Goal: Communication & Community: Participate in discussion

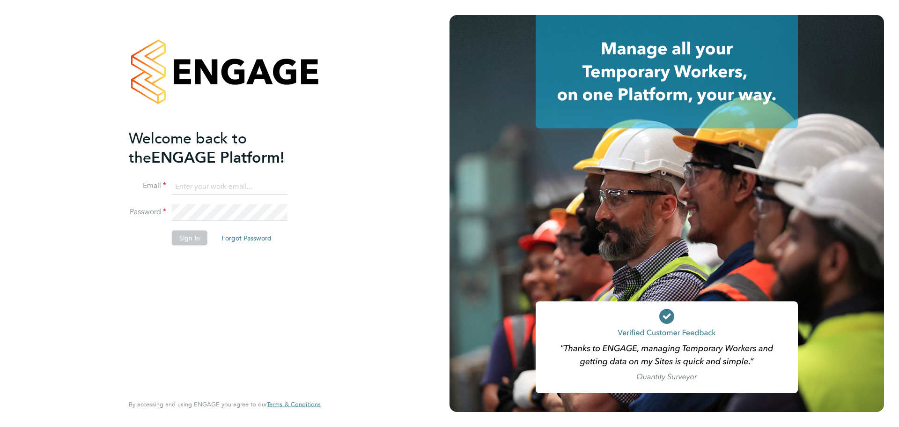
type input "jerin.aktar@morganhunt.com"
click at [189, 234] on button "Sign In" at bounding box center [190, 237] width 36 height 15
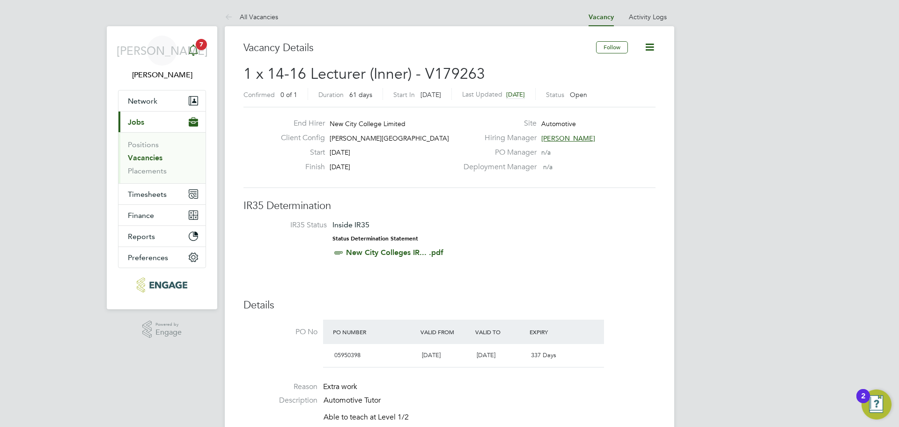
click at [195, 45] on icon "Main navigation" at bounding box center [193, 49] width 11 height 11
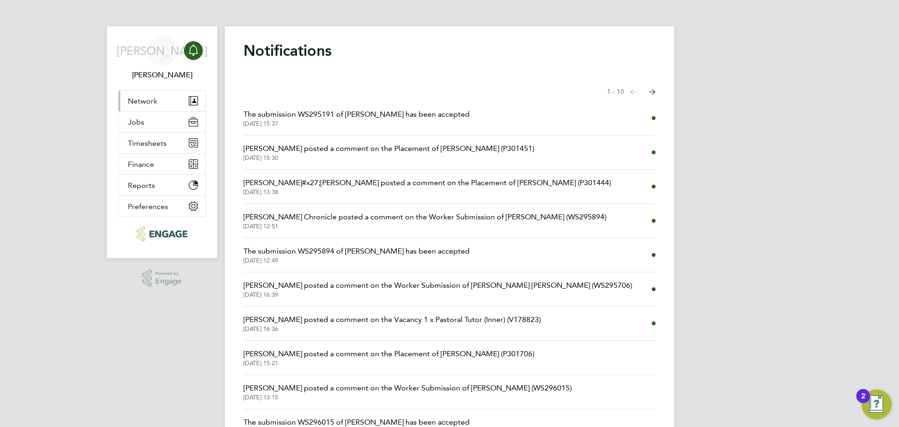
click at [142, 101] on span "Network" at bounding box center [143, 100] width 30 height 9
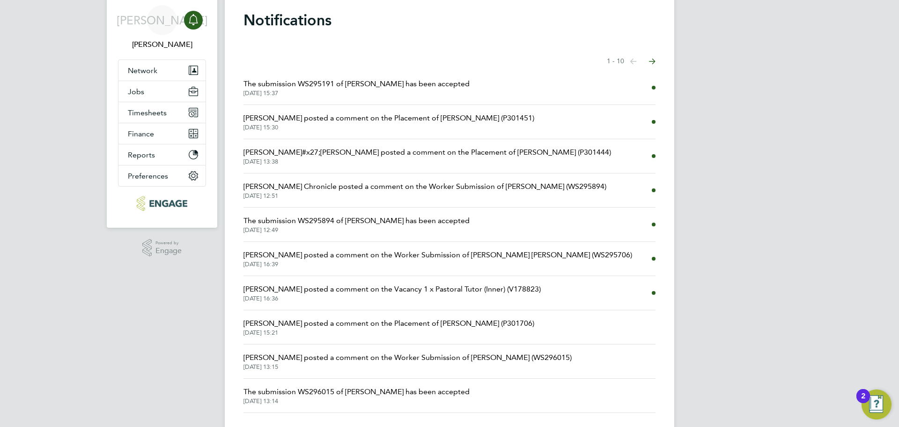
scroll to position [47, 0]
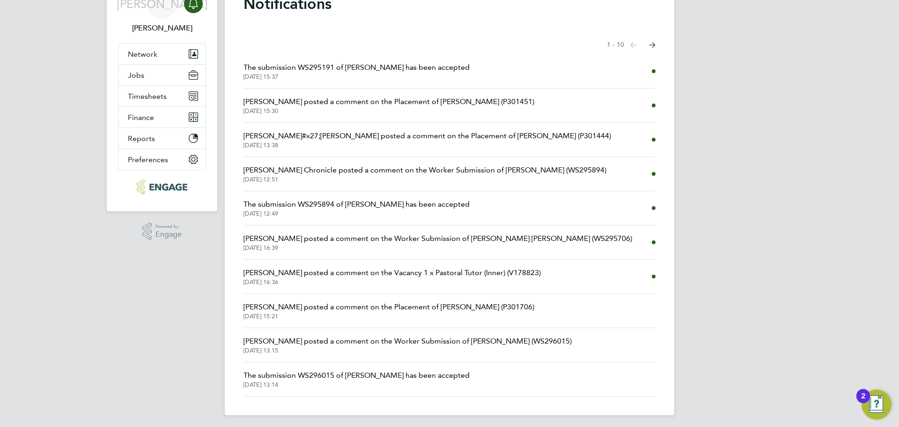
click at [430, 343] on span "Rufena Haque posted a comment on the Worker Submission of Rosemary Braithwaite …" at bounding box center [408, 340] width 328 height 11
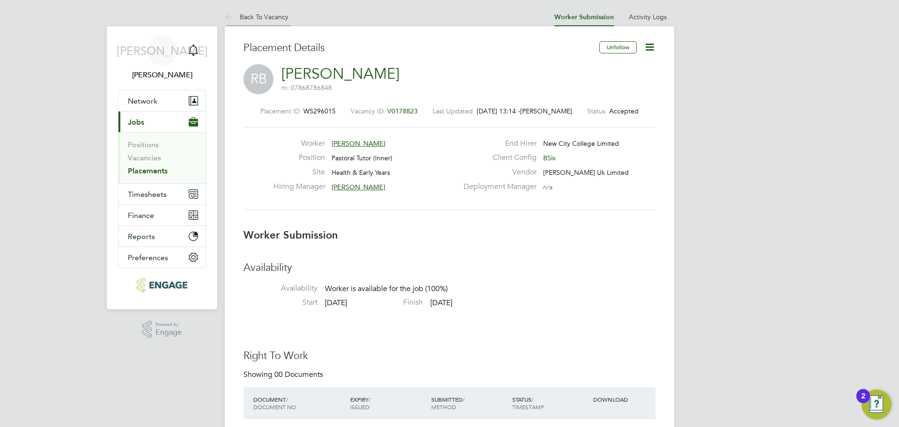
click at [271, 20] on link "Back To Vacancy" at bounding box center [257, 17] width 64 height 8
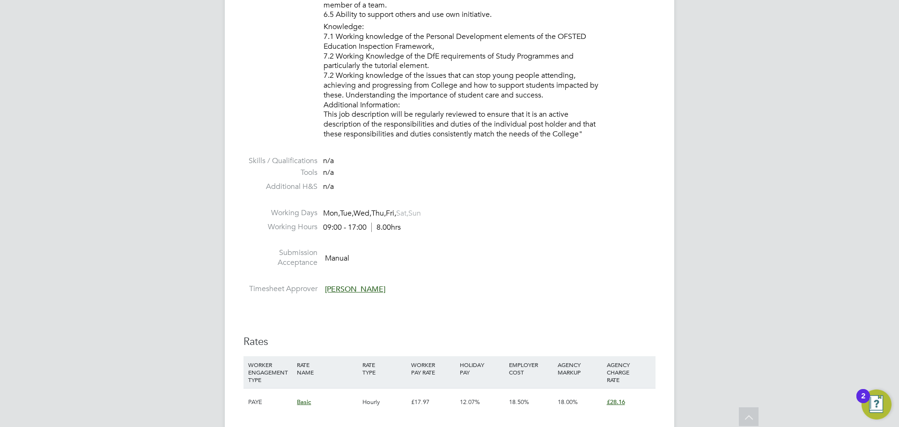
scroll to position [1452, 0]
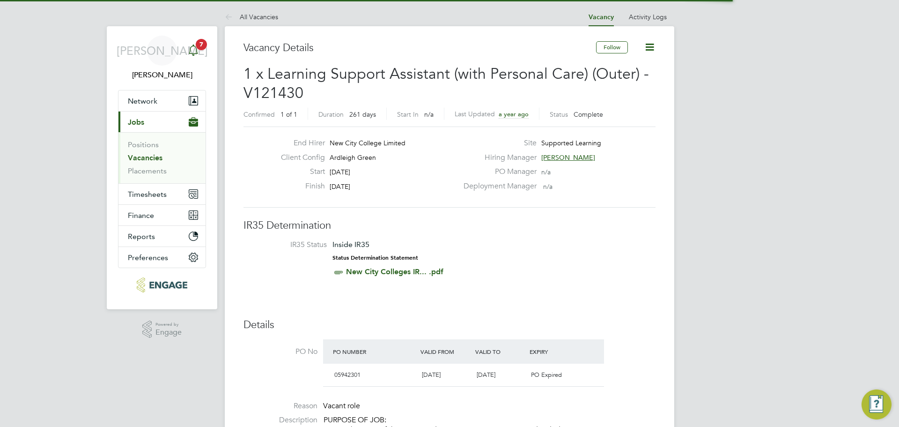
click at [196, 49] on icon "Main navigation" at bounding box center [193, 48] width 9 height 9
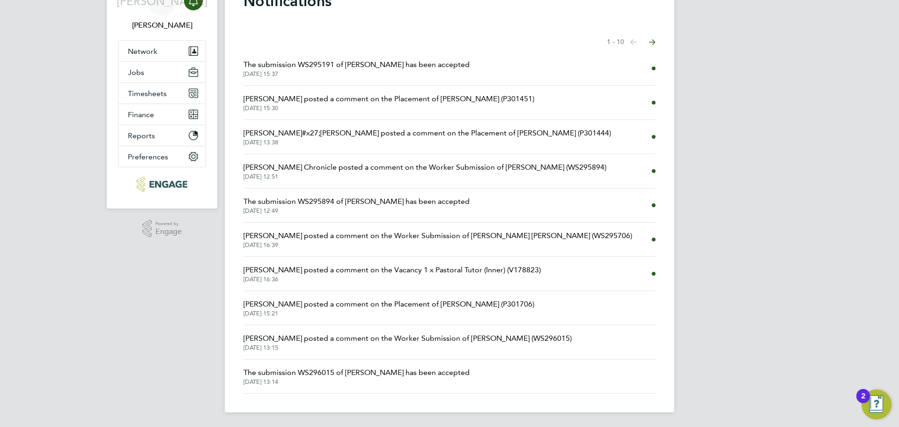
scroll to position [50, 0]
click at [477, 342] on span "Rufena Haque posted a comment on the Worker Submission of Rosemary Braithwaite …" at bounding box center [408, 337] width 328 height 11
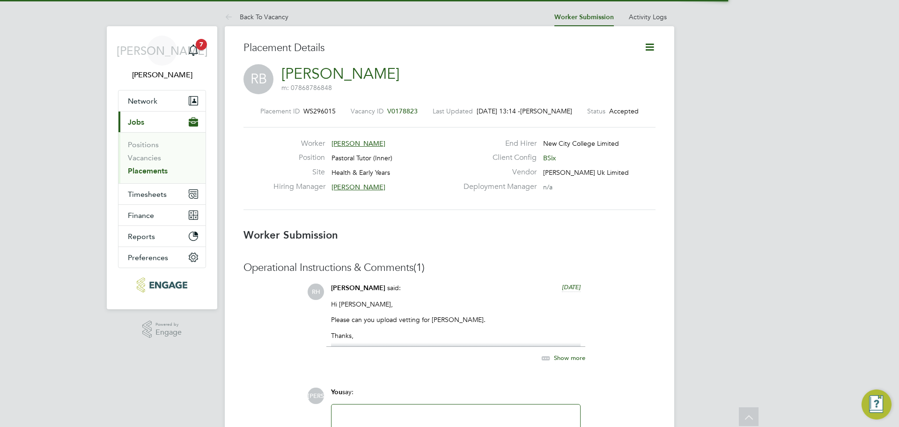
scroll to position [5, 5]
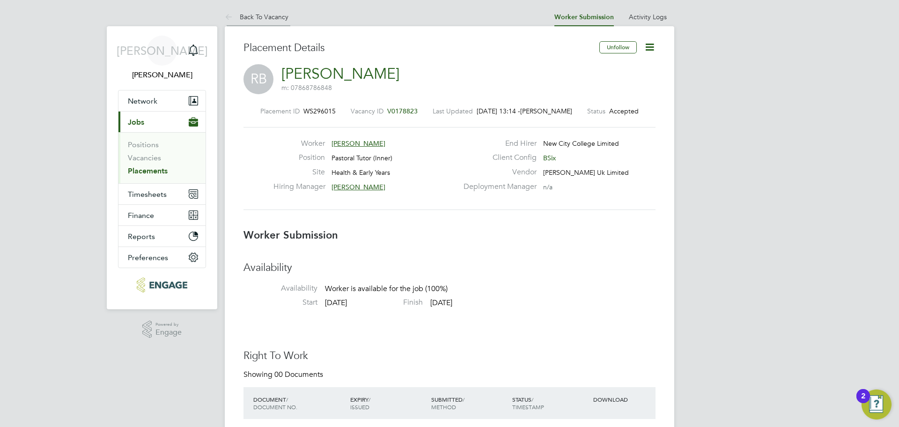
click at [266, 19] on link "Back To Vacancy" at bounding box center [257, 17] width 64 height 8
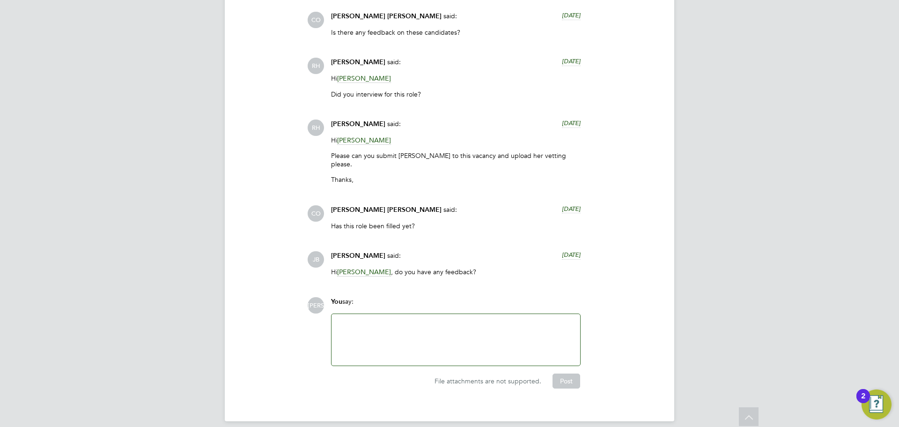
drag, startPoint x: 505, startPoint y: 279, endPoint x: 376, endPoint y: 409, distance: 183.8
drag, startPoint x: 456, startPoint y: 286, endPoint x: 451, endPoint y: 291, distance: 7.3
click at [455, 286] on div "Operational Instructions & Comments (7) Comments on this page are visible to al…" at bounding box center [450, 110] width 412 height 556
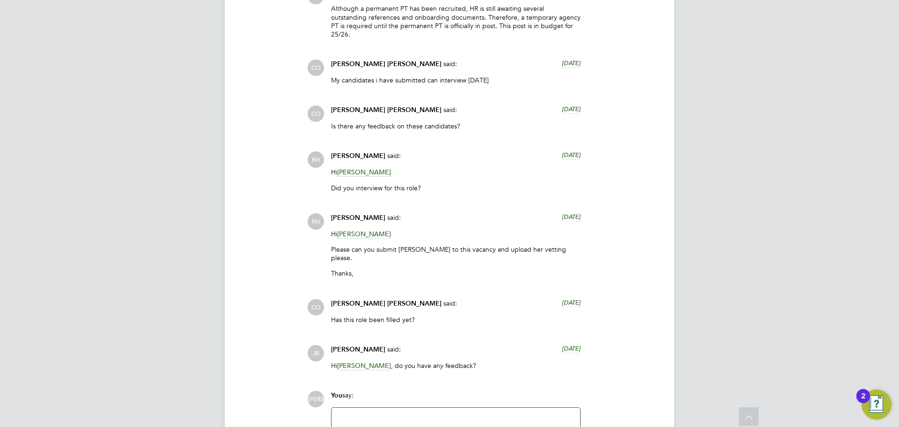
click at [383, 413] on div at bounding box center [455, 433] width 237 height 40
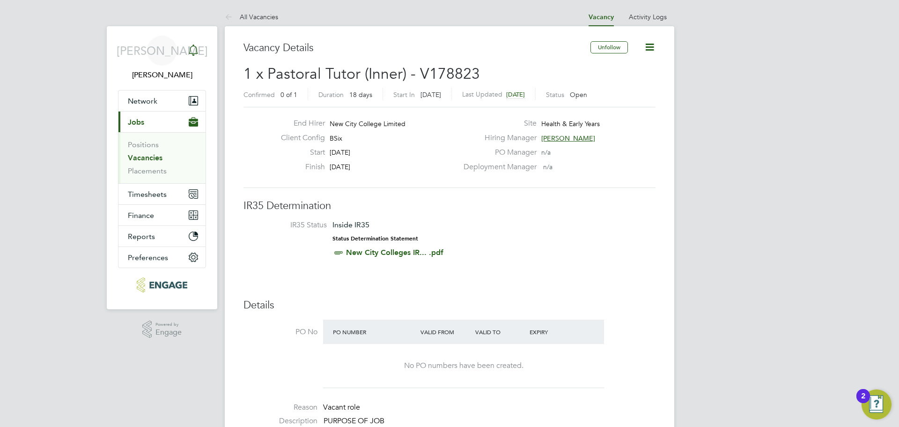
click at [189, 49] on icon "Main navigation" at bounding box center [193, 49] width 11 height 11
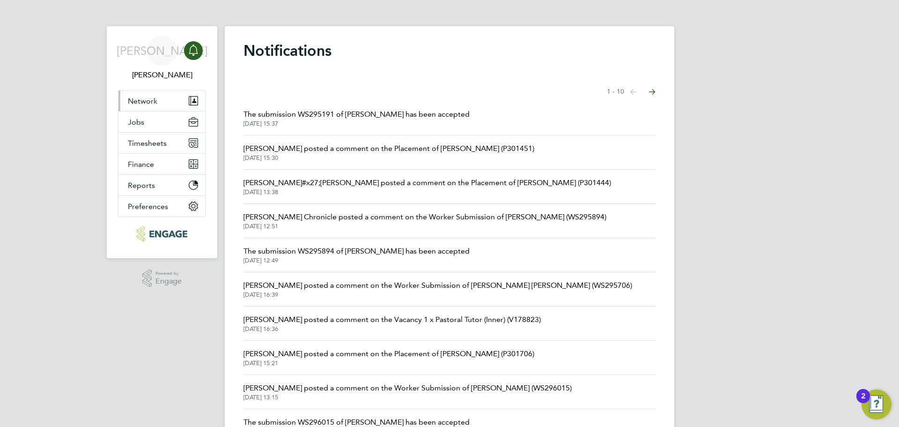
click at [170, 105] on button "Network" at bounding box center [161, 100] width 87 height 21
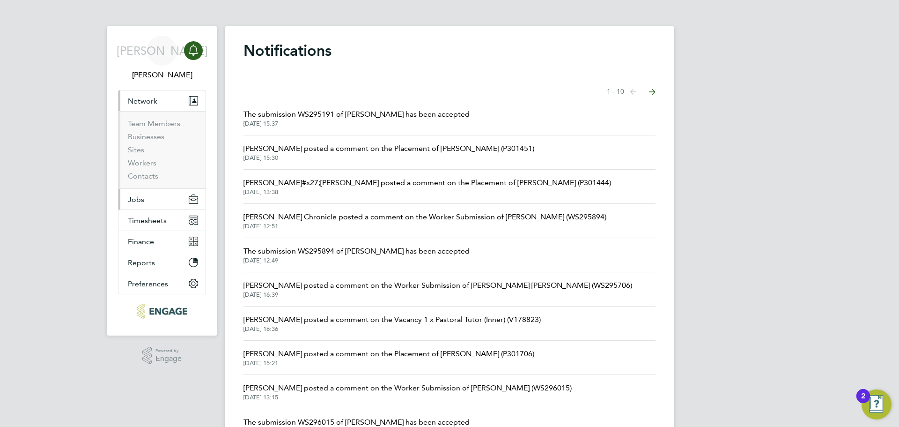
click at [153, 206] on button "Jobs" at bounding box center [161, 199] width 87 height 21
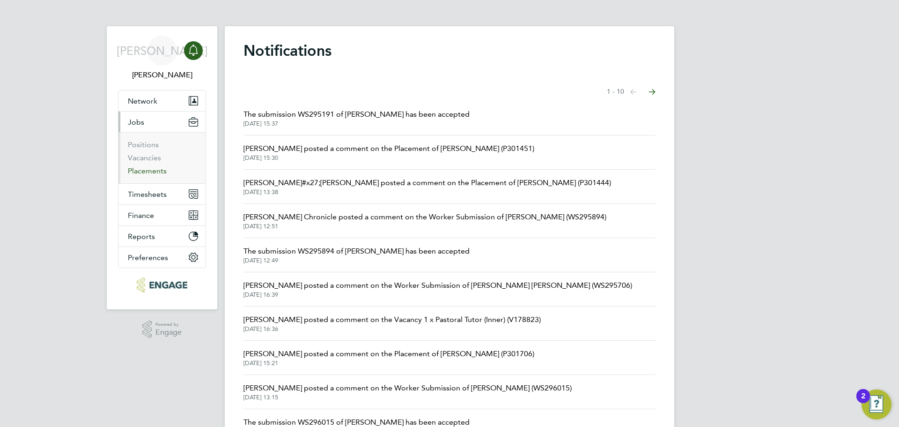
click at [159, 174] on link "Placements" at bounding box center [147, 170] width 39 height 9
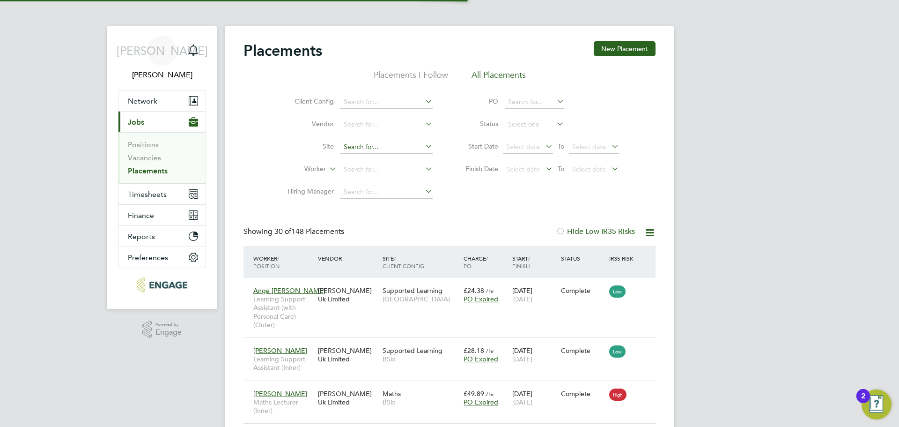
scroll to position [27, 81]
drag, startPoint x: 386, startPoint y: 171, endPoint x: 450, endPoint y: 176, distance: 63.4
click at [388, 171] on input at bounding box center [386, 169] width 92 height 13
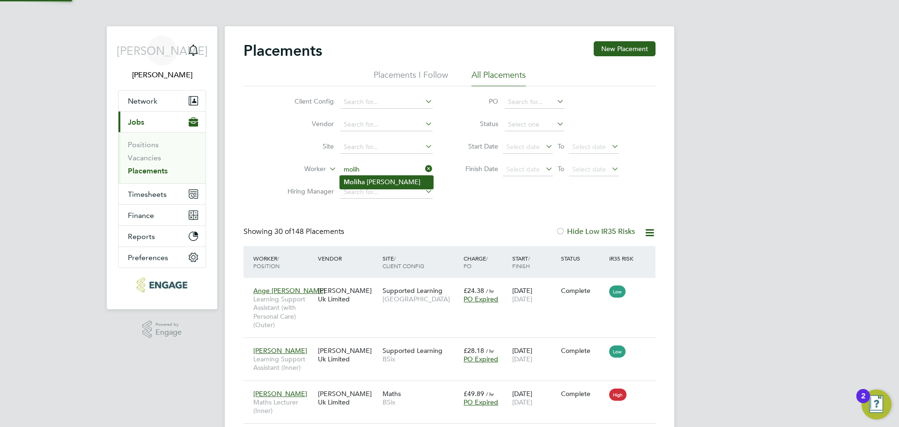
click at [373, 183] on li "Molih a Khatun" at bounding box center [386, 182] width 93 height 13
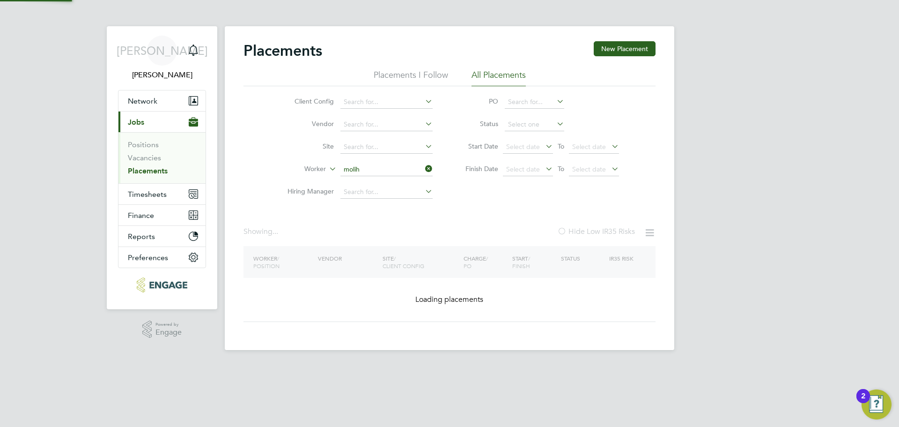
type input "Moliha Khatun"
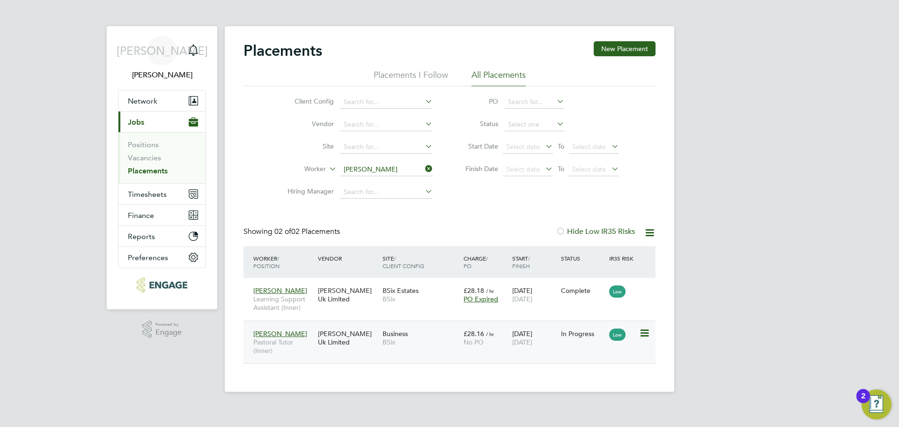
click at [384, 339] on span "BSix" at bounding box center [421, 342] width 76 height 8
click at [177, 109] on button "Network" at bounding box center [161, 100] width 87 height 21
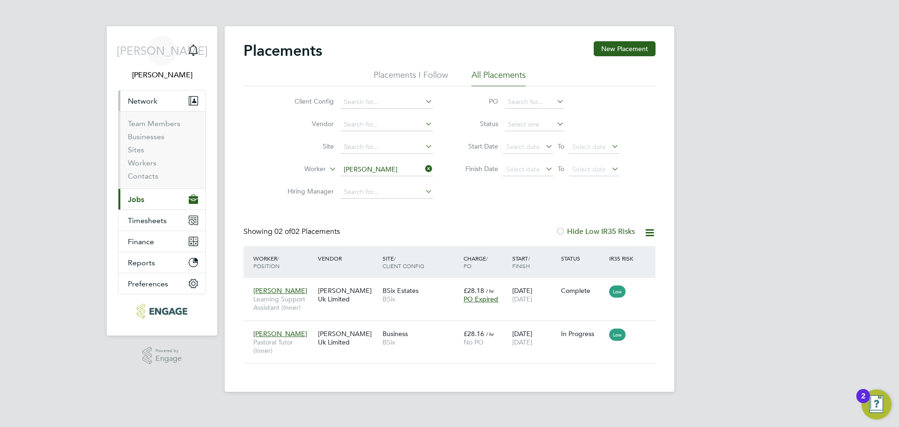
click at [151, 197] on button "Current page: Jobs" at bounding box center [161, 199] width 87 height 21
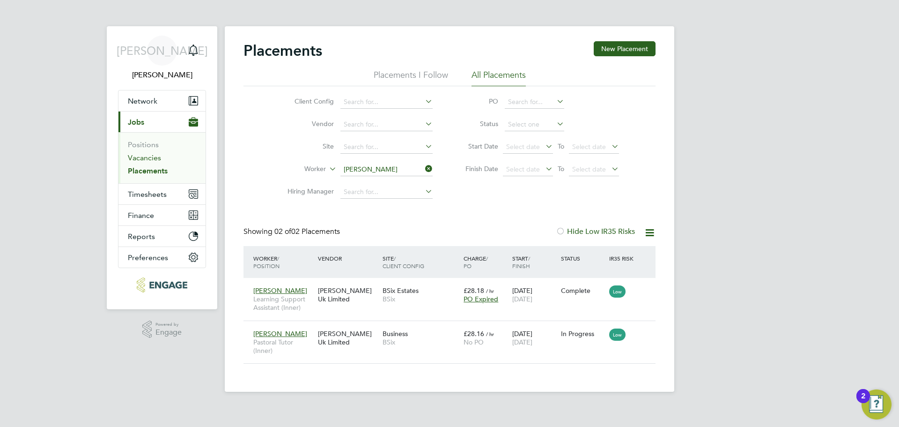
click at [153, 162] on link "Vacancies" at bounding box center [144, 157] width 33 height 9
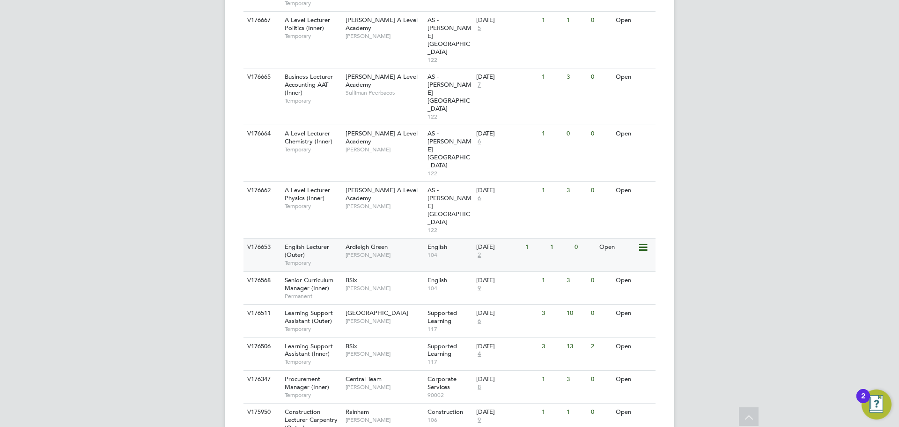
scroll to position [890, 0]
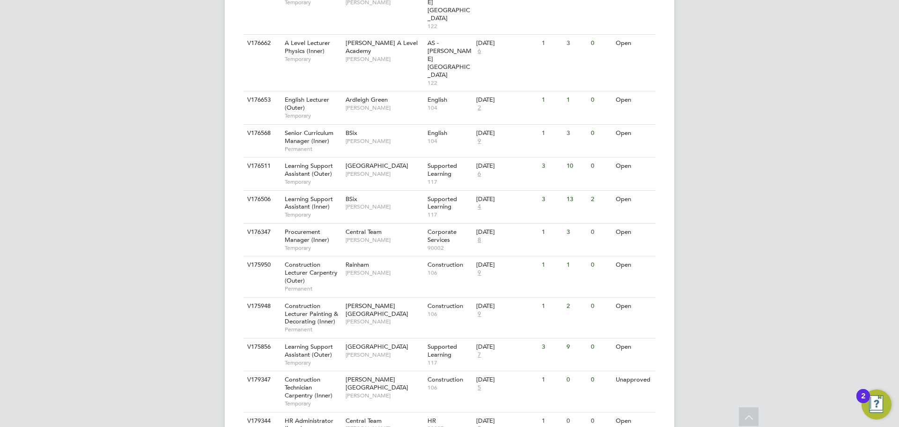
scroll to position [1077, 0]
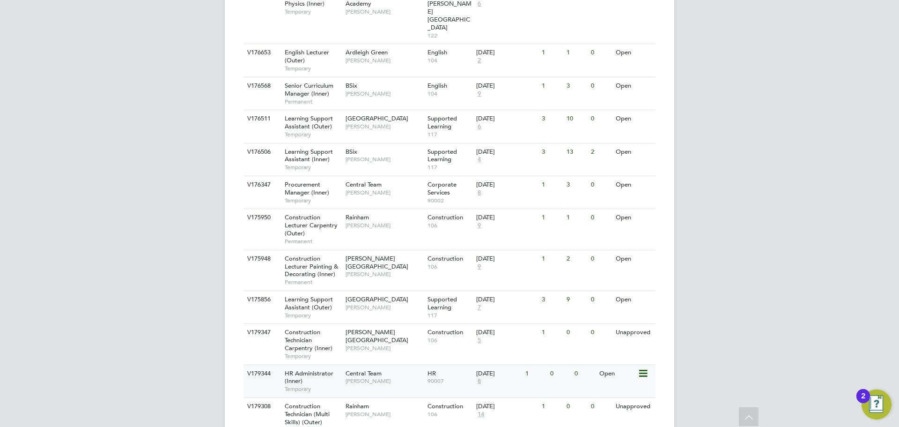
click at [480, 377] on span "8" at bounding box center [479, 381] width 6 height 8
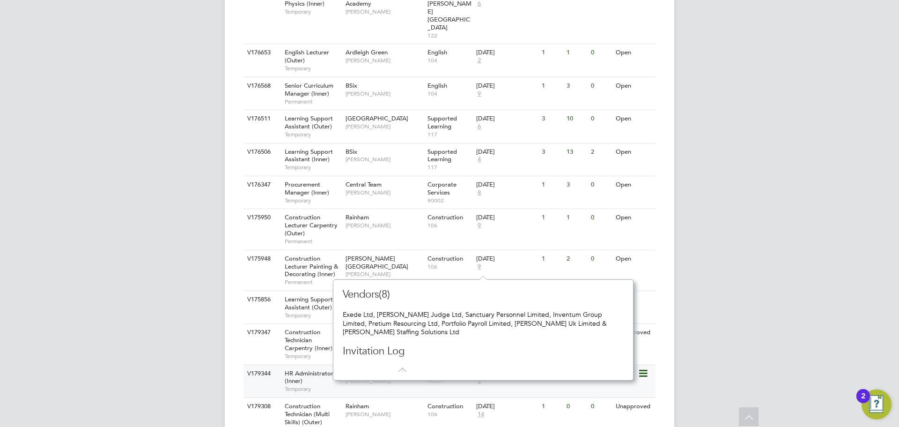
click at [324, 365] on div "HR Administrator (Inner) Temporary" at bounding box center [311, 381] width 66 height 32
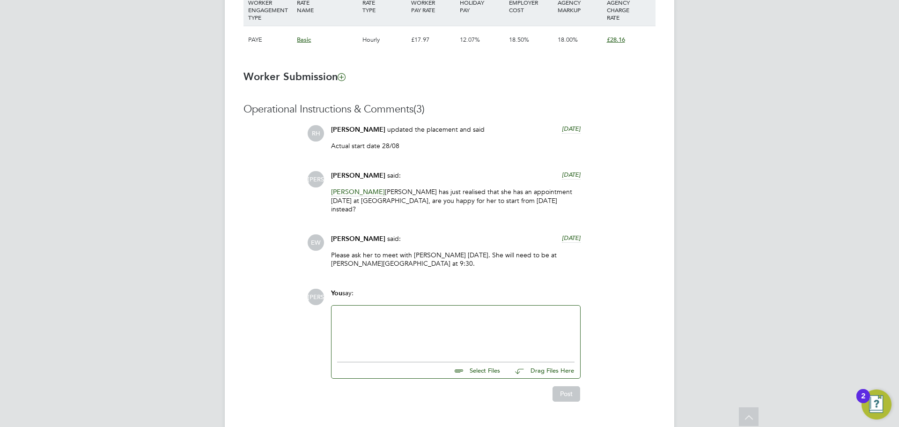
scroll to position [719, 0]
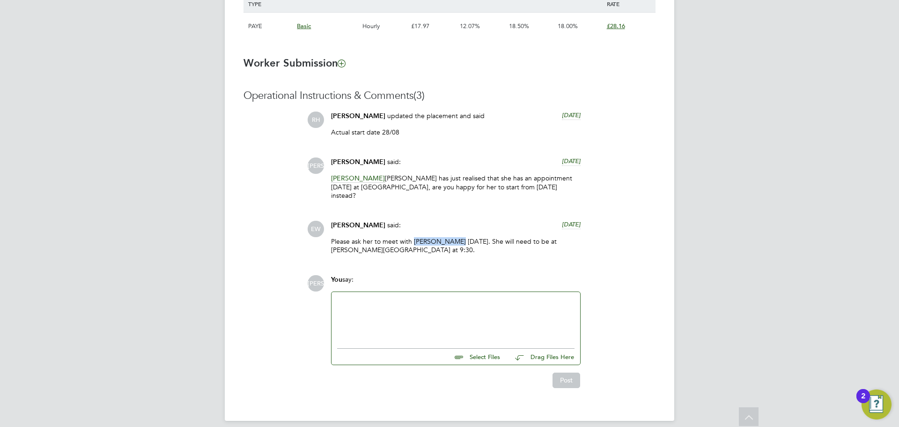
drag, startPoint x: 455, startPoint y: 233, endPoint x: 414, endPoint y: 233, distance: 40.7
click at [414, 237] on p "Please ask her to meet with Jayshree Small on Thursday. She will need to be at …" at bounding box center [456, 245] width 250 height 17
drag, startPoint x: 457, startPoint y: 232, endPoint x: 413, endPoint y: 234, distance: 44.1
click at [413, 237] on p "Please ask her to meet with Jayshree Small on Thursday. She will need to be at …" at bounding box center [456, 245] width 250 height 17
copy p "Jayshree Small"
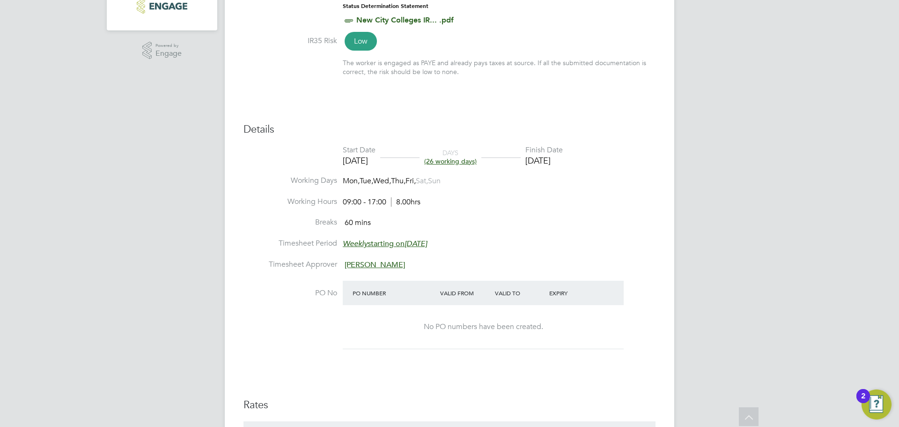
scroll to position [64, 0]
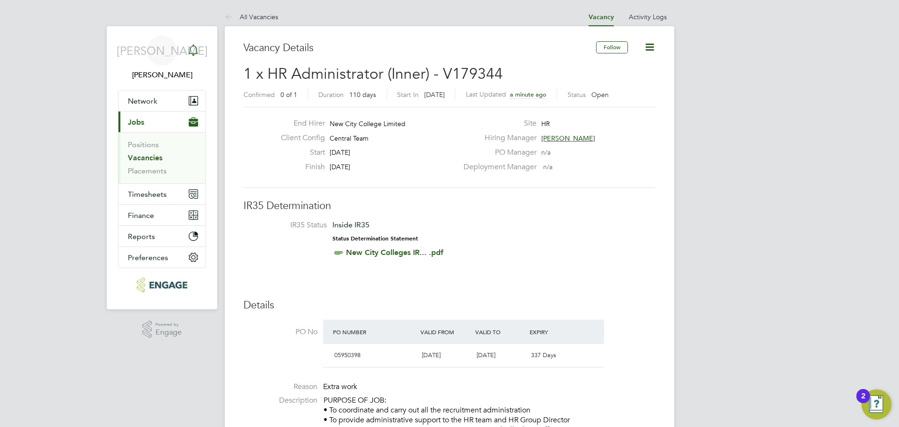
click at [191, 51] on icon "Main navigation" at bounding box center [193, 49] width 11 height 11
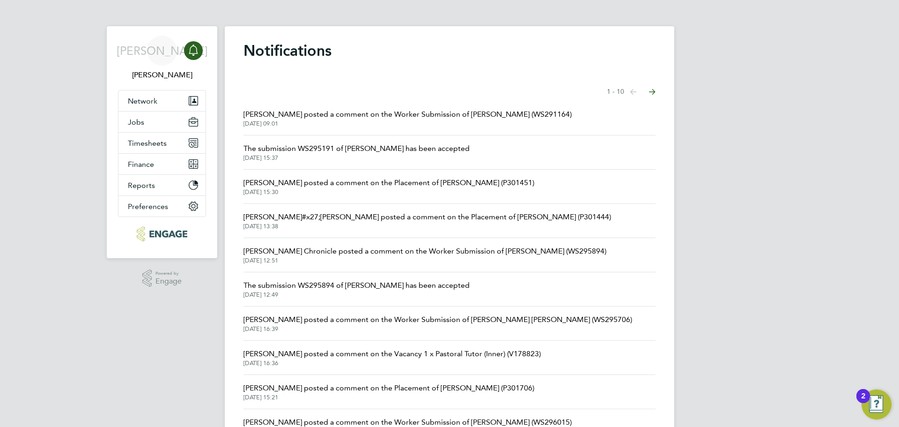
click at [364, 255] on span "Evelyn Chronicle posted a comment on the Worker Submission of Khalil Momand (WS…" at bounding box center [425, 250] width 363 height 11
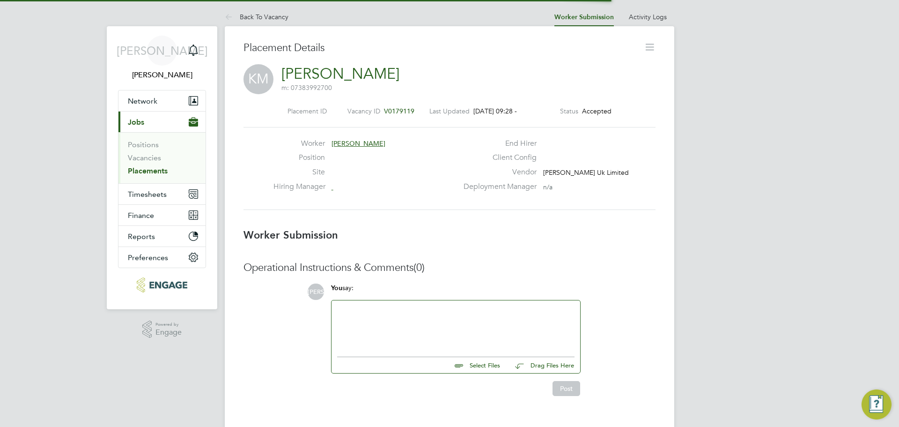
scroll to position [15, 185]
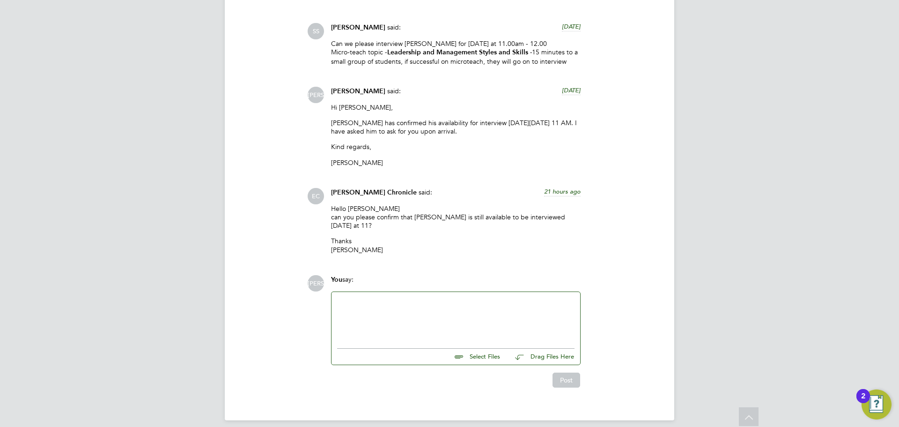
drag, startPoint x: 398, startPoint y: 328, endPoint x: 414, endPoint y: 321, distance: 17.6
click at [397, 328] on div at bounding box center [455, 317] width 237 height 40
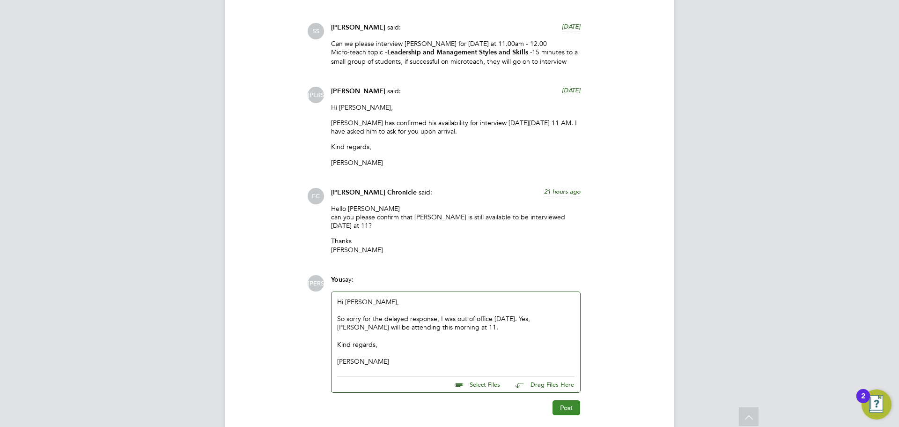
click at [566, 400] on button "Post" at bounding box center [567, 407] width 28 height 15
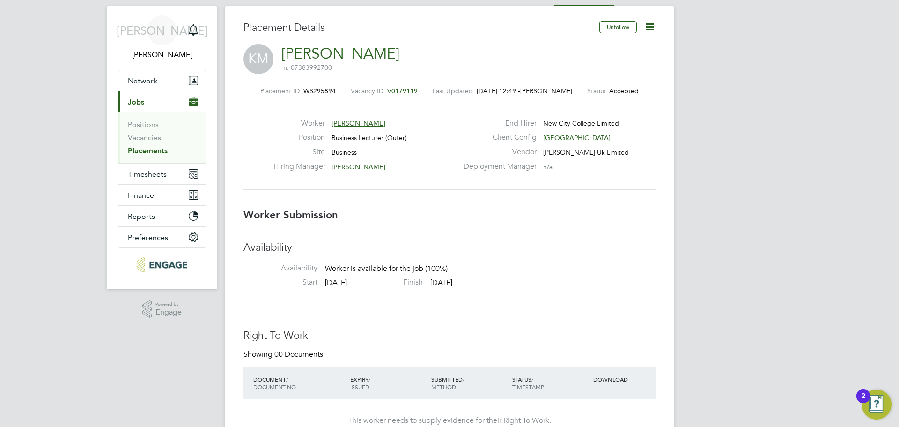
scroll to position [0, 0]
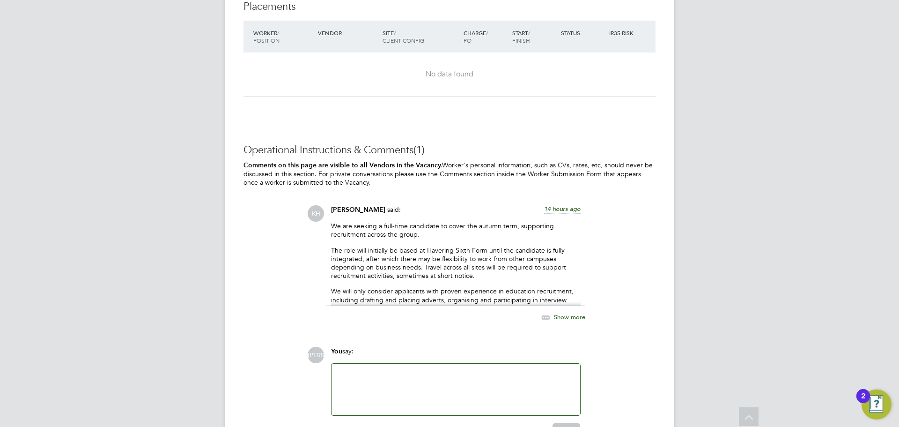
scroll to position [1592, 0]
click at [569, 319] on div "Show more" at bounding box center [553, 317] width 64 height 12
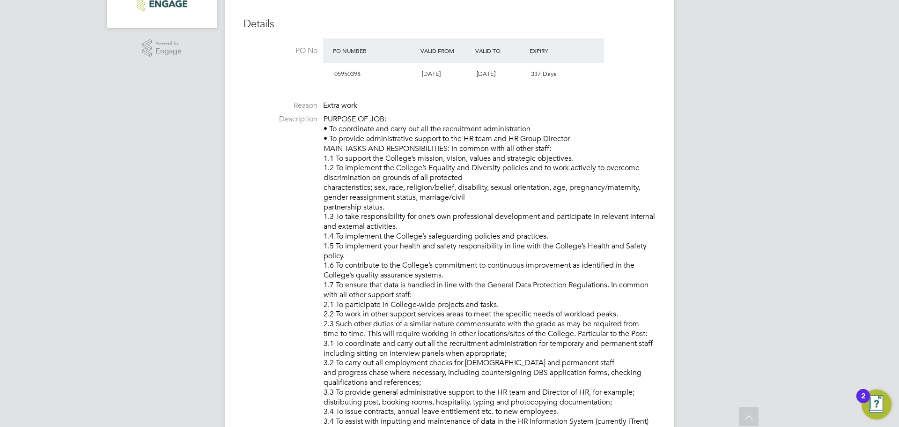
scroll to position [0, 0]
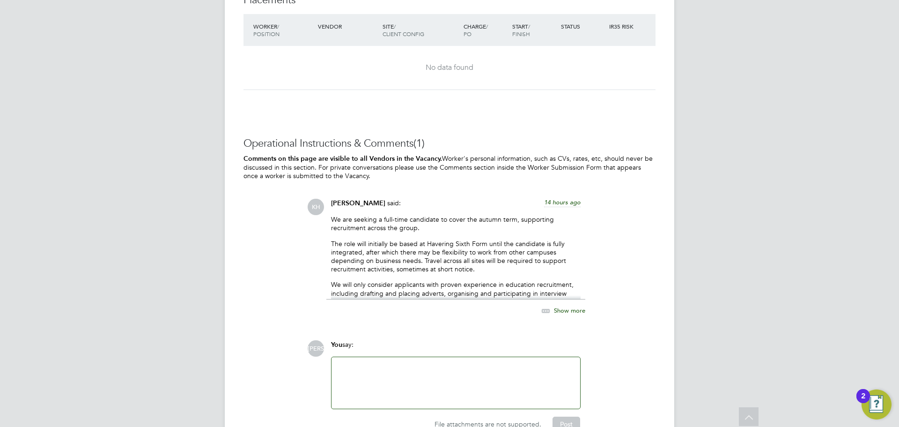
scroll to position [1650, 0]
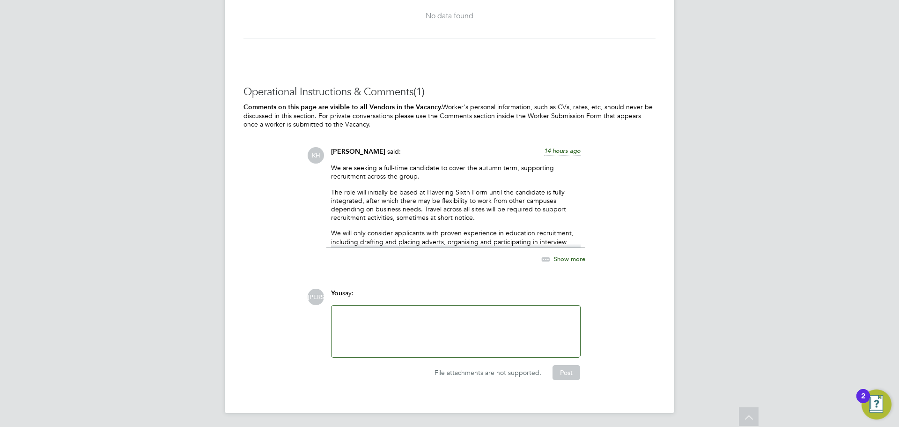
click at [571, 259] on span "Show more" at bounding box center [569, 259] width 31 height 8
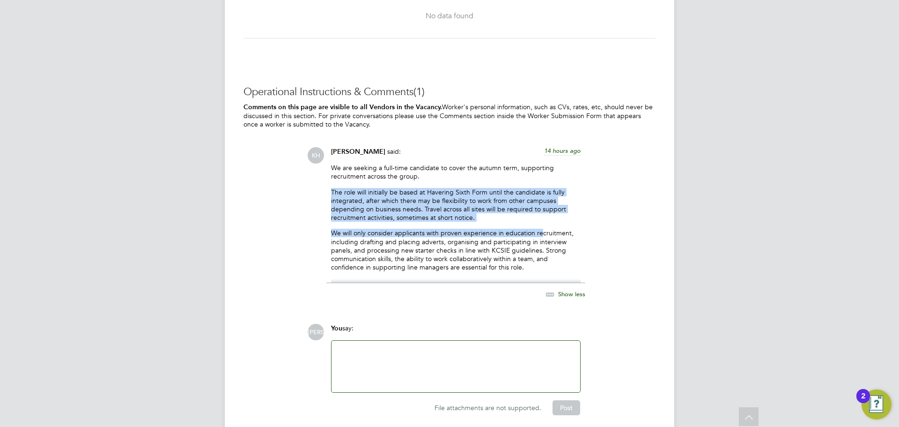
drag, startPoint x: 326, startPoint y: 187, endPoint x: 546, endPoint y: 229, distance: 224.1
click at [544, 230] on div "[PERSON_NAME] said: 14 hours ago We are seeking a full-time candidate to cover …" at bounding box center [455, 228] width 259 height 162
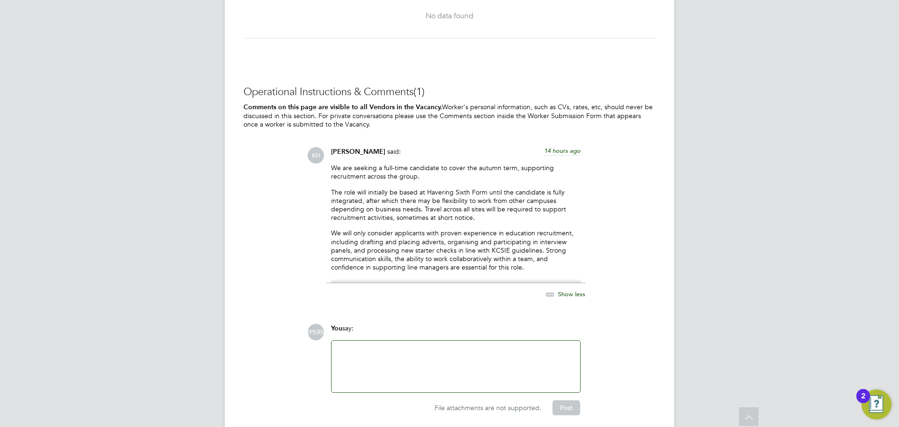
click at [445, 255] on p "We will only consider applicants with proven experience in education recruitmen…" at bounding box center [456, 250] width 250 height 43
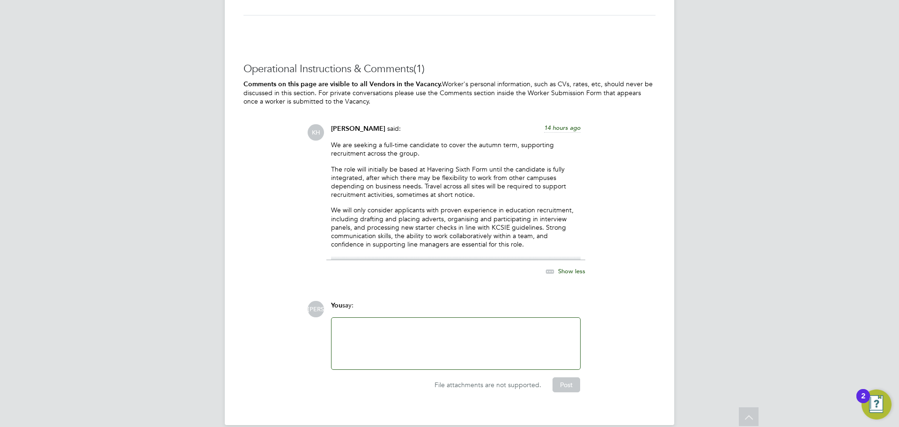
scroll to position [1685, 0]
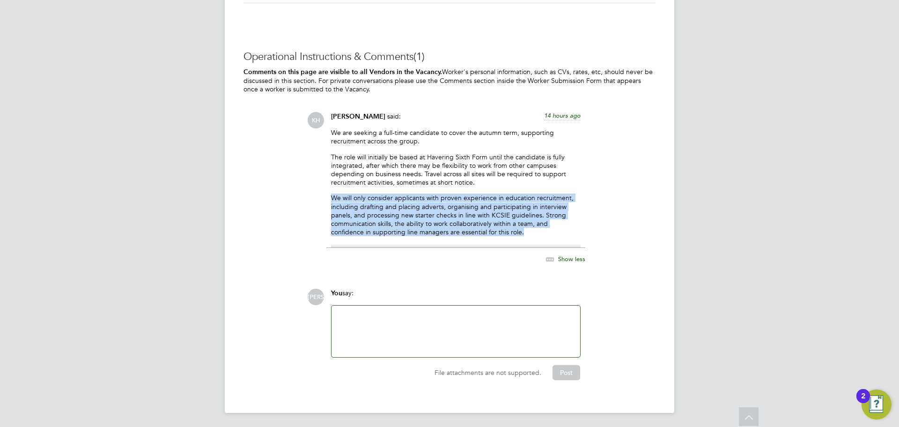
drag, startPoint x: 329, startPoint y: 195, endPoint x: 529, endPoint y: 229, distance: 202.8
click at [529, 229] on div "[PERSON_NAME] said: 14 hours ago We are seeking a full-time candidate to cover …" at bounding box center [455, 193] width 259 height 162
copy p "We will only consider applicants with proven experience in education recruitmen…"
